Goal: Check status: Check status

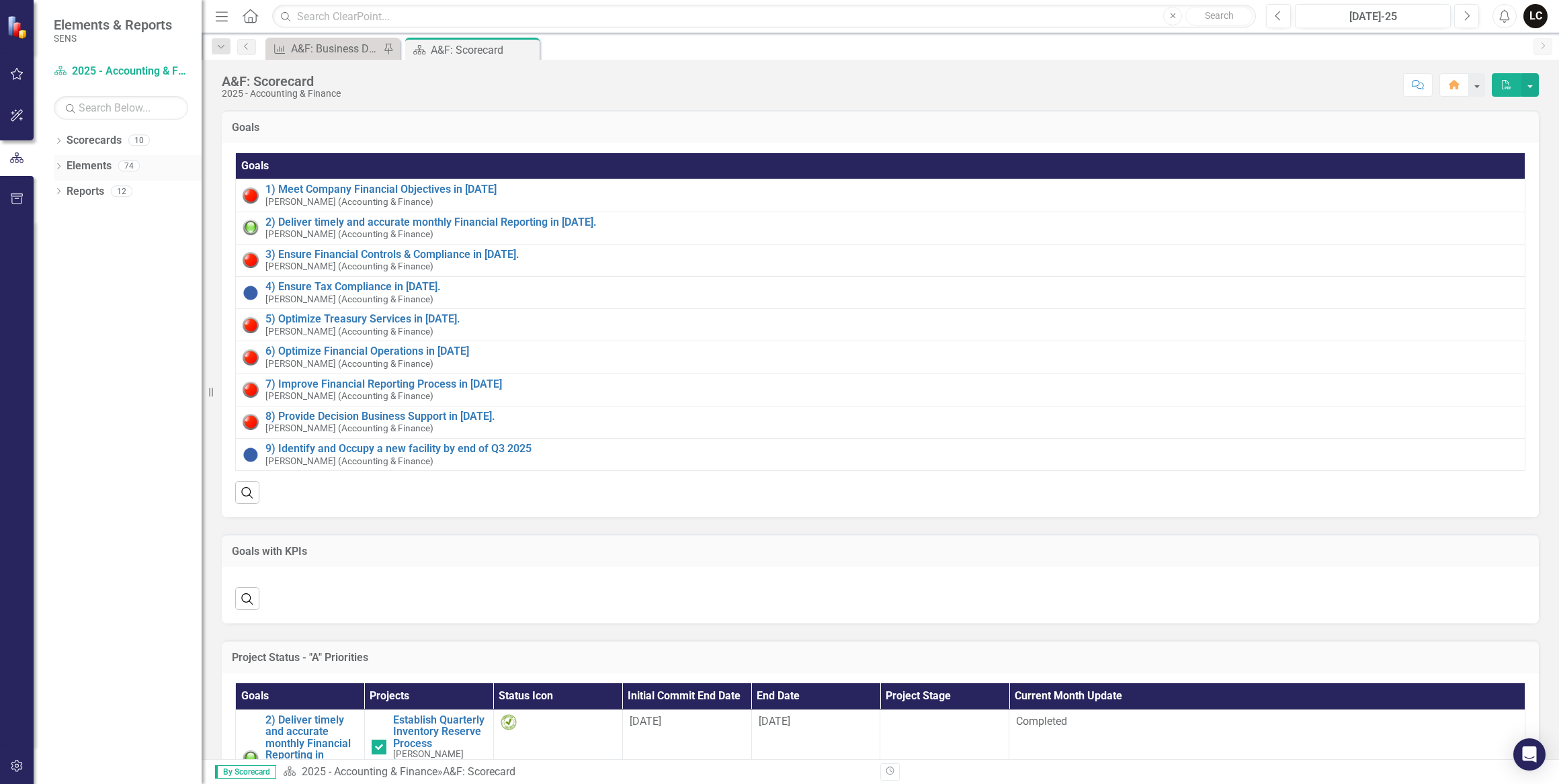
click at [58, 163] on div "Dropdown" at bounding box center [58, 168] width 9 height 12
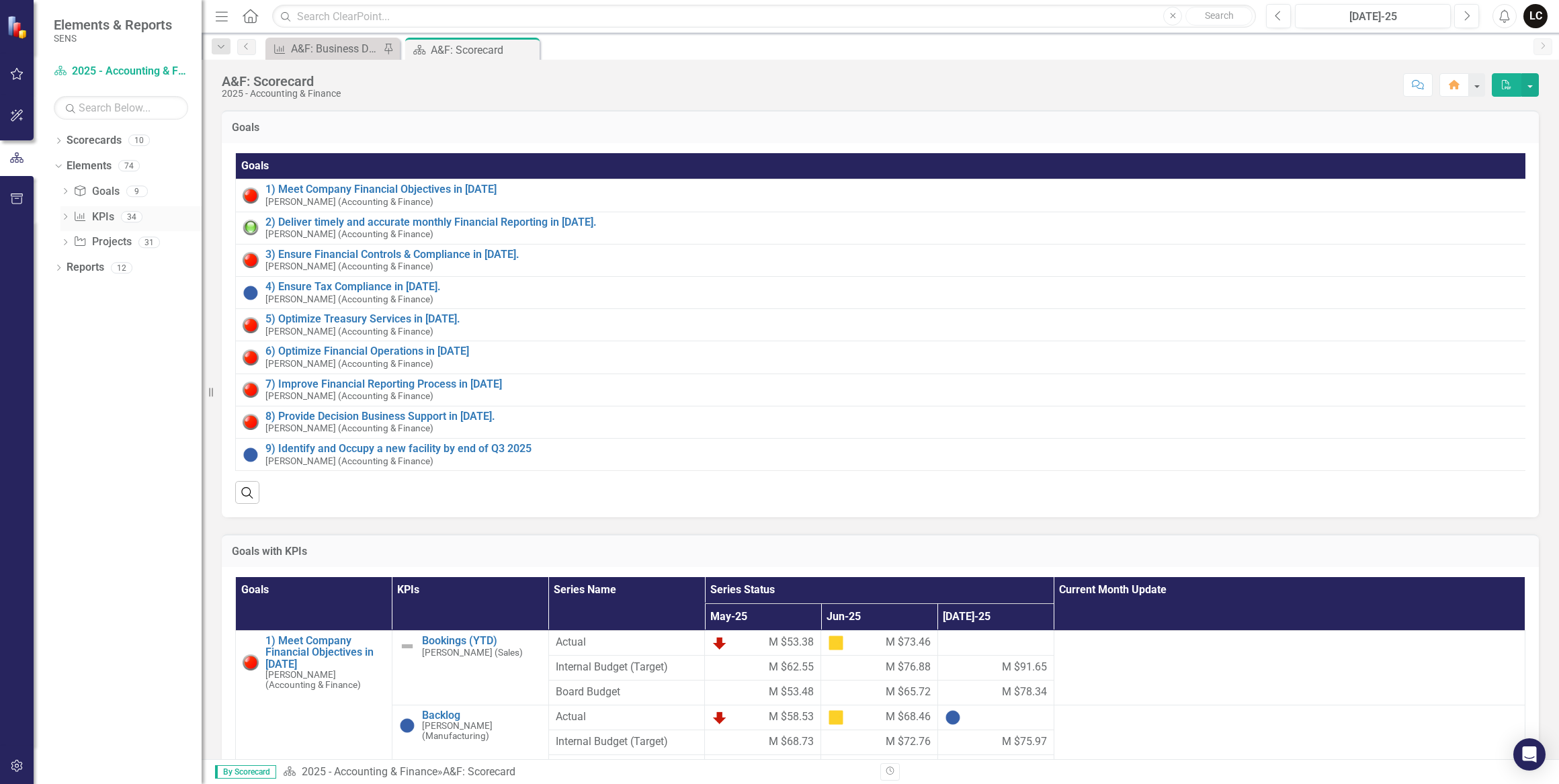
click at [65, 214] on div "Dropdown" at bounding box center [65, 218] width 9 height 12
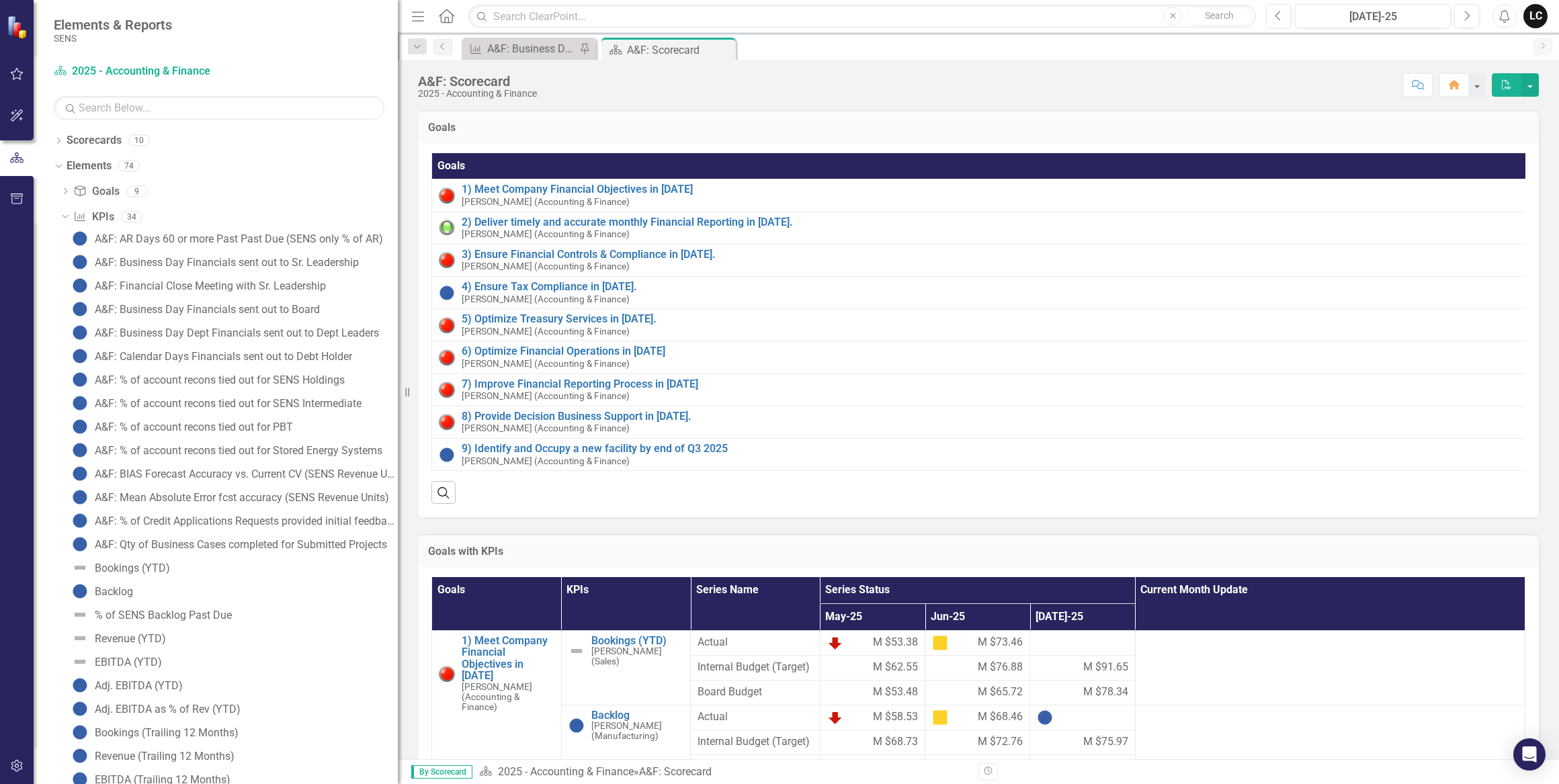
drag, startPoint x: 202, startPoint y: 434, endPoint x: 398, endPoint y: 479, distance: 201.1
click at [398, 479] on div "Resize" at bounding box center [403, 392] width 11 height 784
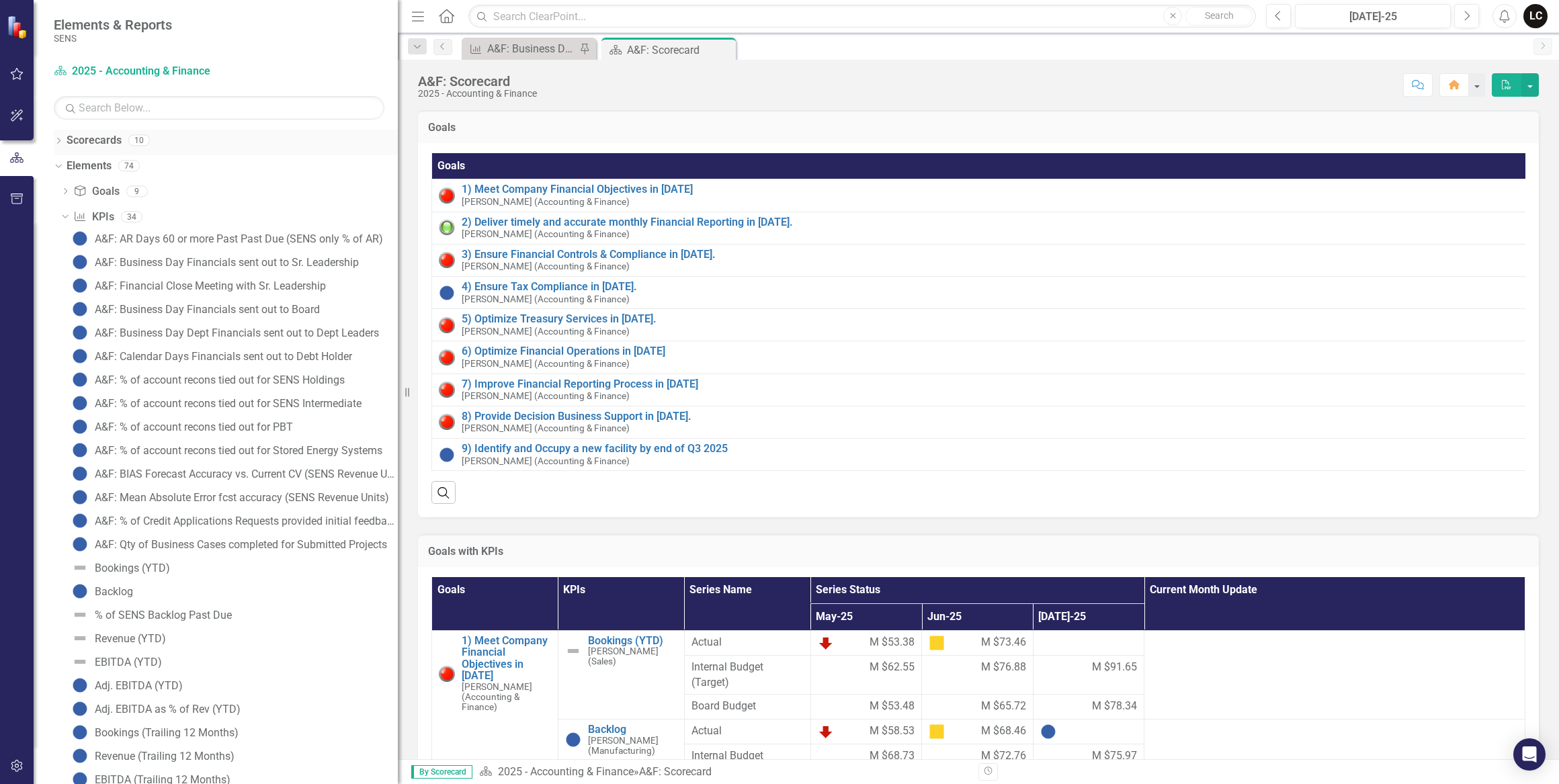
click at [55, 144] on icon "Dropdown" at bounding box center [58, 142] width 9 height 7
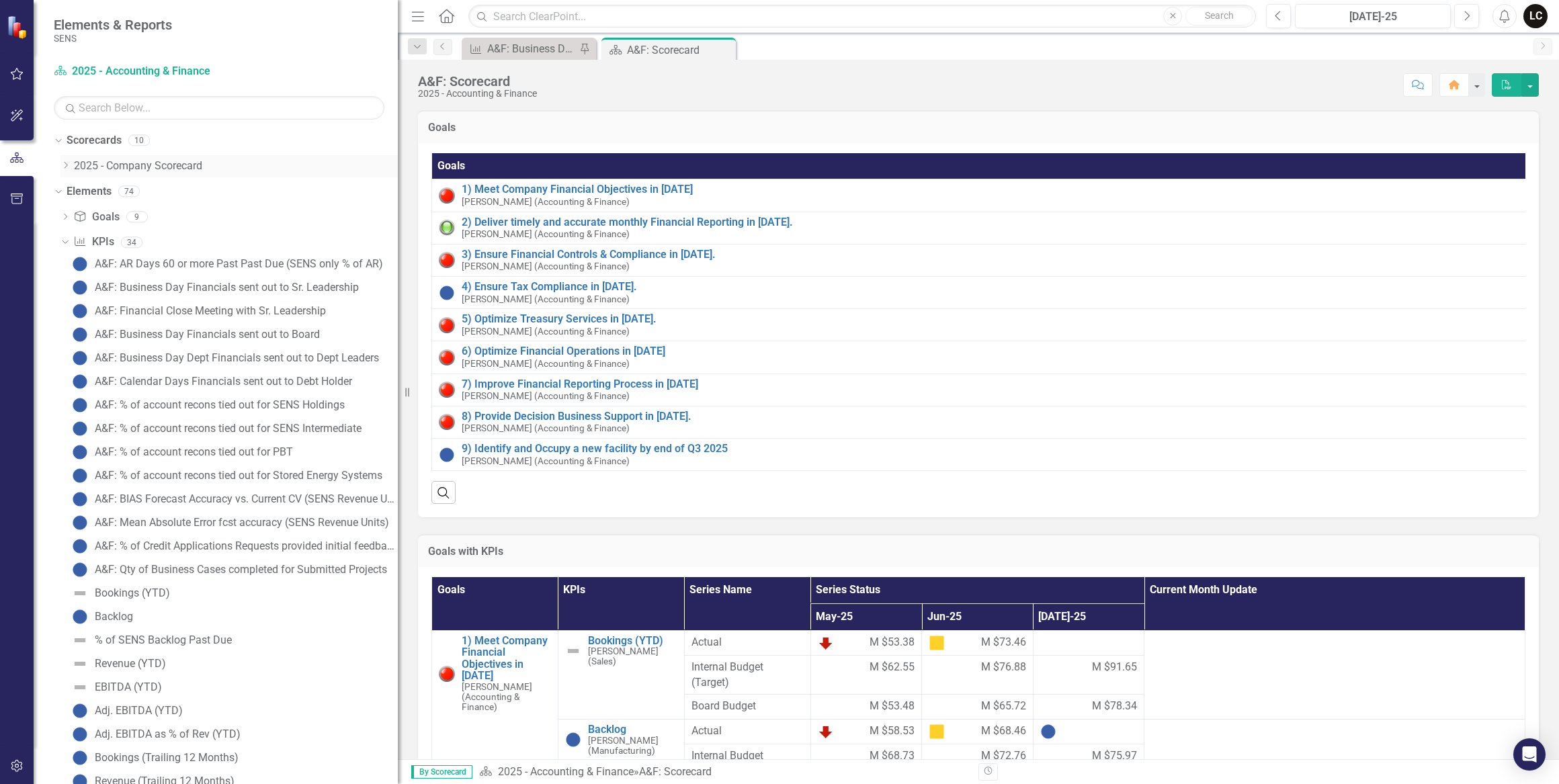
click at [62, 168] on icon "Dropdown" at bounding box center [65, 165] width 10 height 8
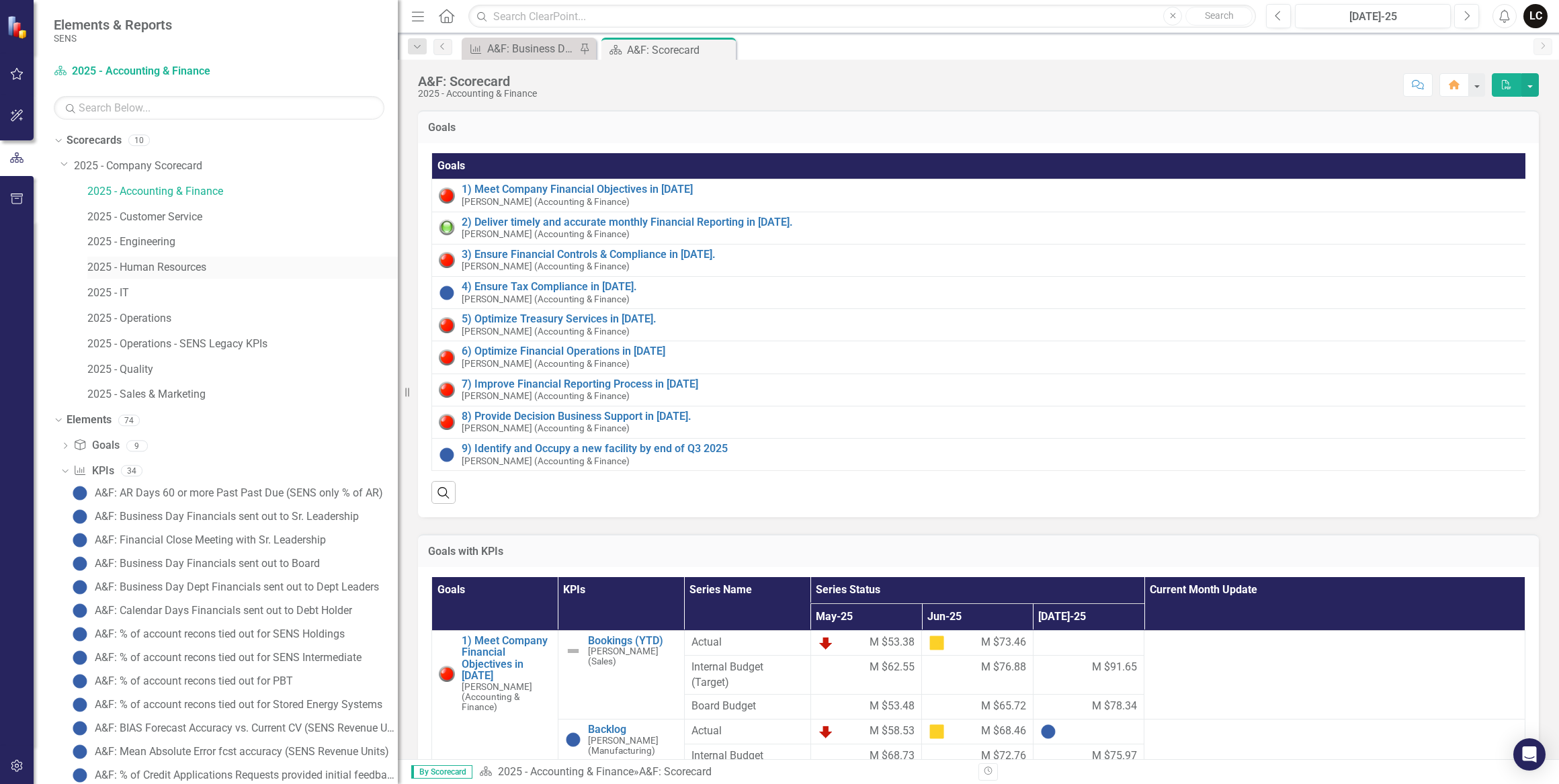
click at [154, 267] on link "2025 - Human Resources" at bounding box center [242, 268] width 310 height 16
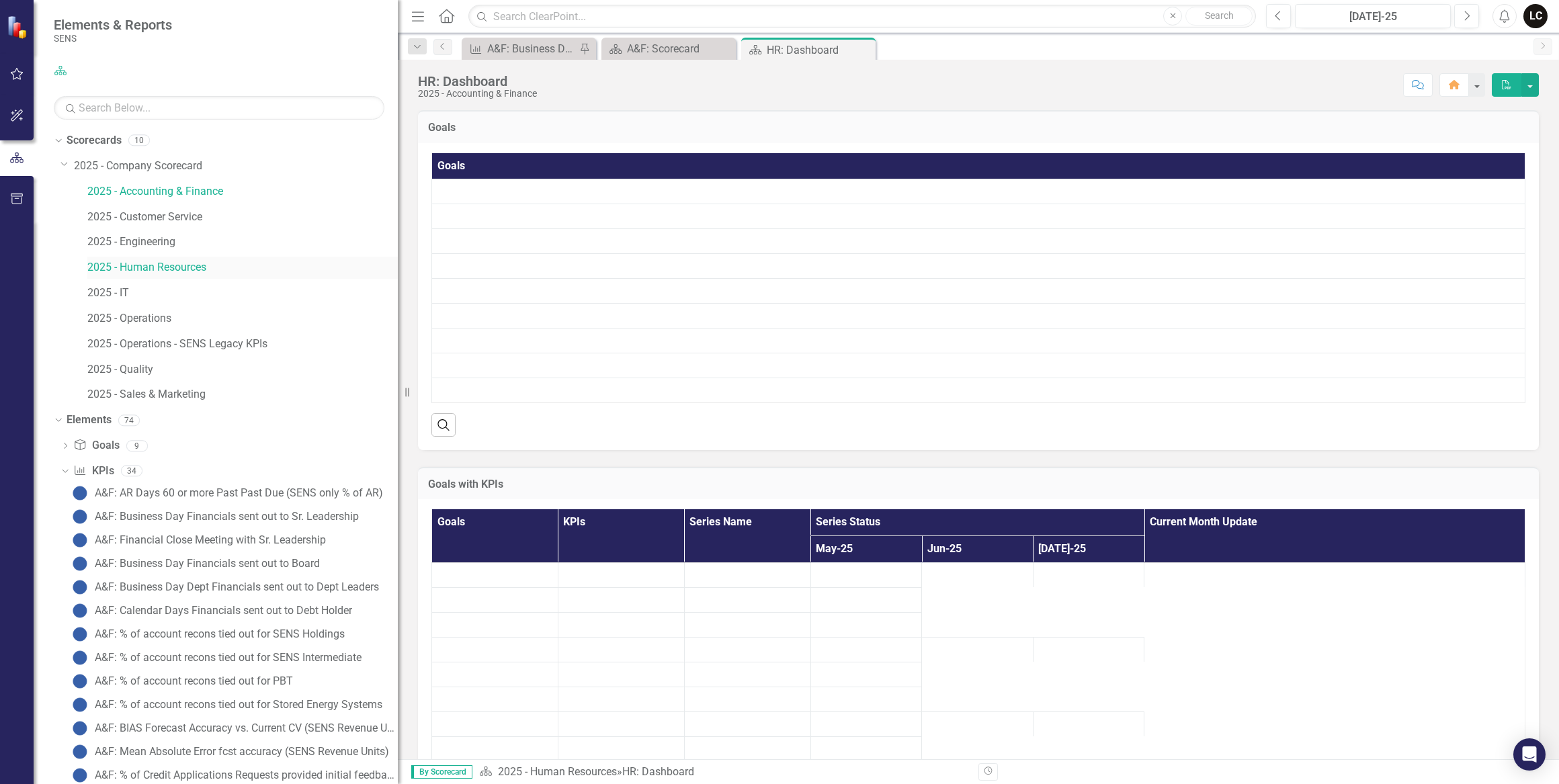
click at [154, 267] on link "2025 - Human Resources" at bounding box center [242, 268] width 310 height 16
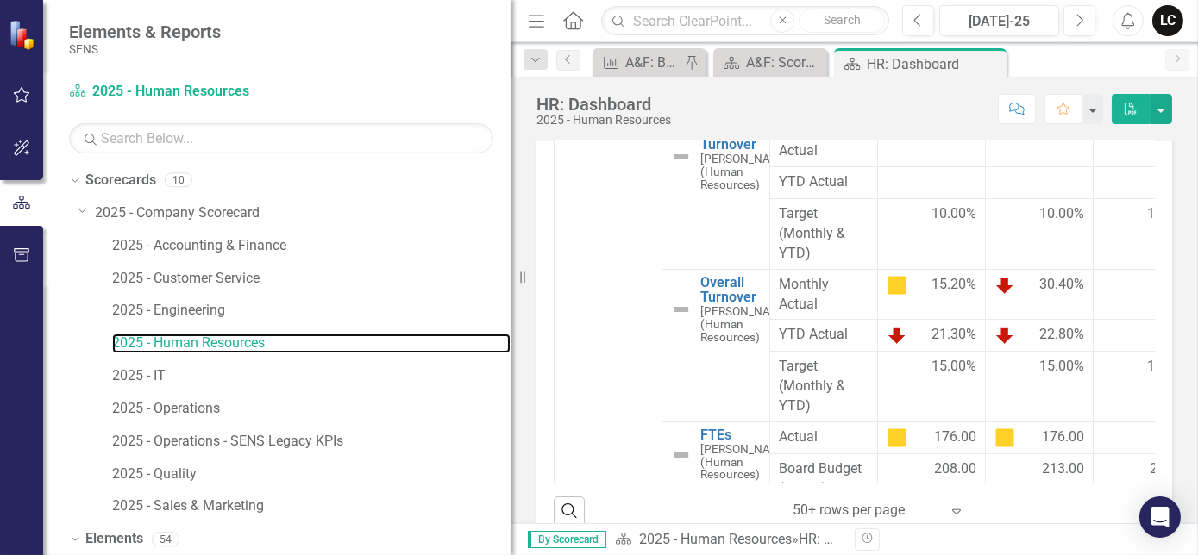
scroll to position [623, 0]
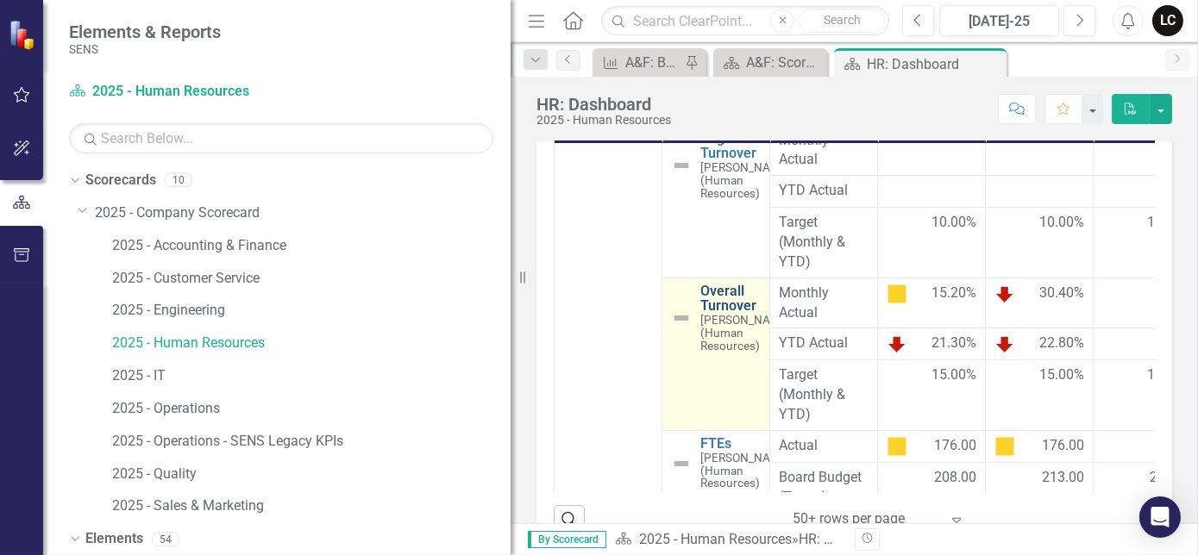
click at [731, 314] on link "Overall Turnover" at bounding box center [745, 299] width 91 height 30
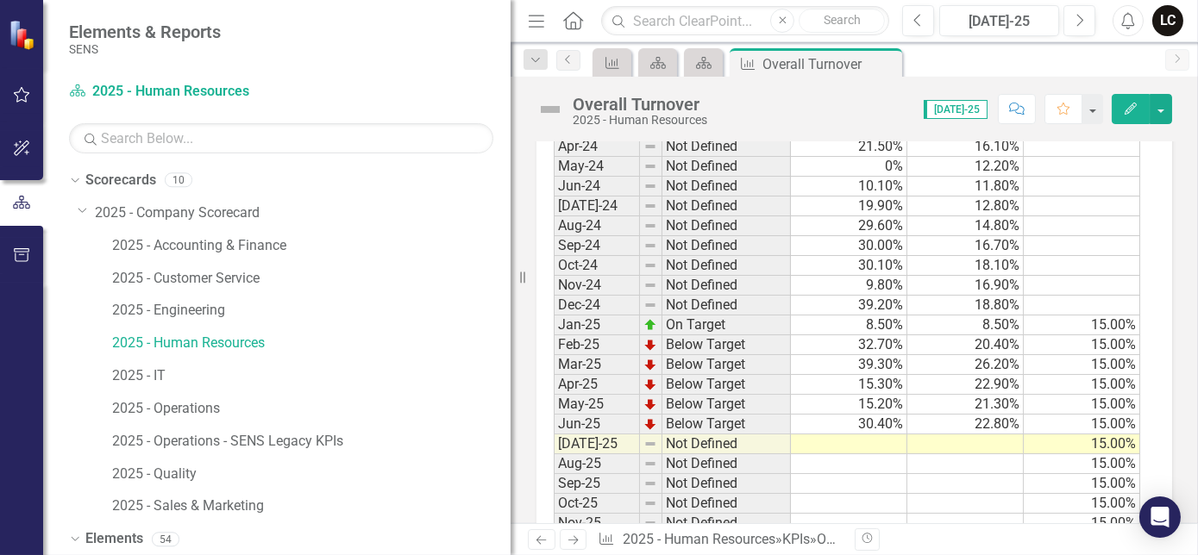
scroll to position [1018, 0]
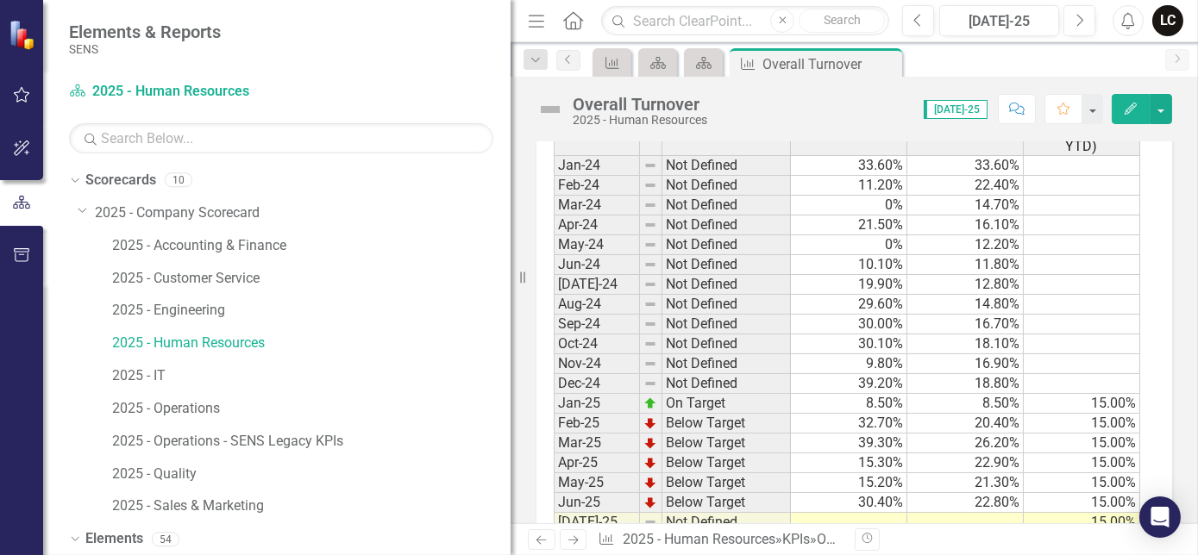
click at [910, 454] on td "26.20%" at bounding box center [965, 444] width 116 height 20
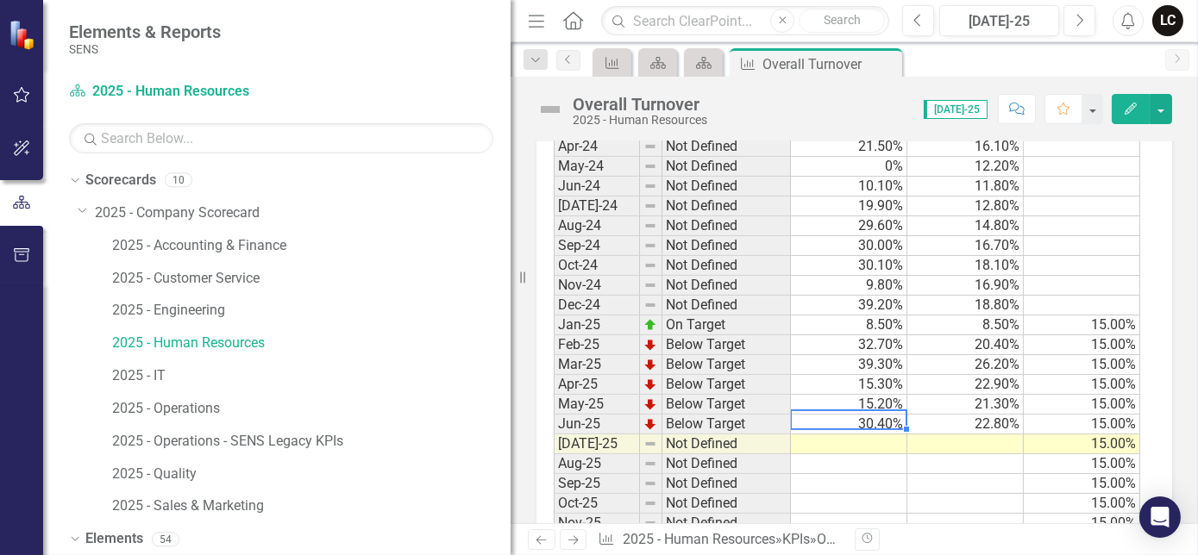
click at [870, 435] on td "30.40%" at bounding box center [849, 425] width 116 height 20
click at [821, 435] on td "30.40%" at bounding box center [849, 425] width 116 height 20
click at [562, 256] on td "Sep-24" at bounding box center [597, 246] width 86 height 20
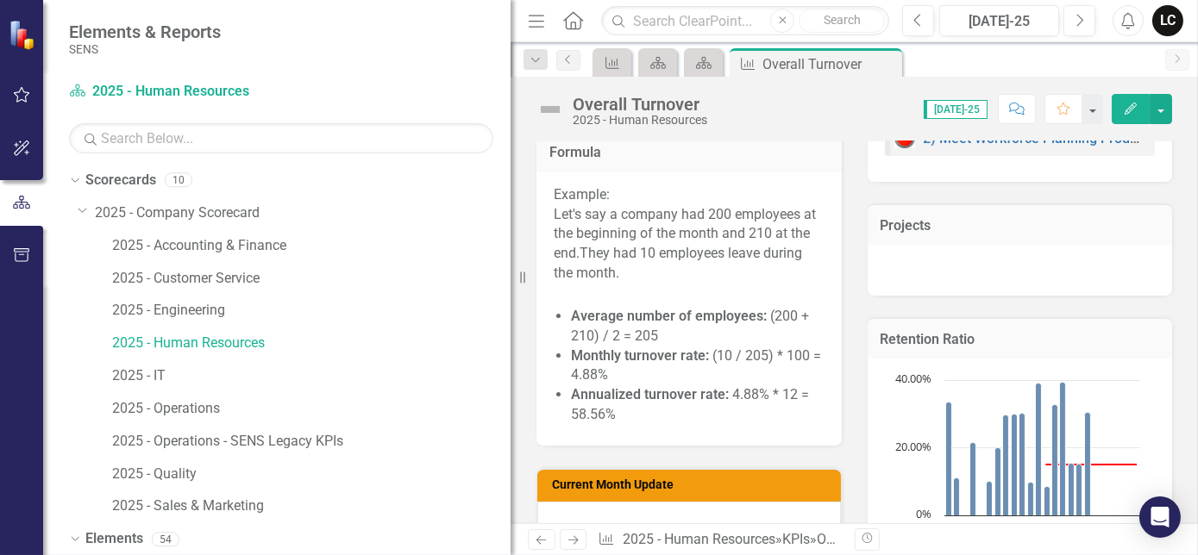
scroll to position [391, 0]
